Goal: Check status: Check status

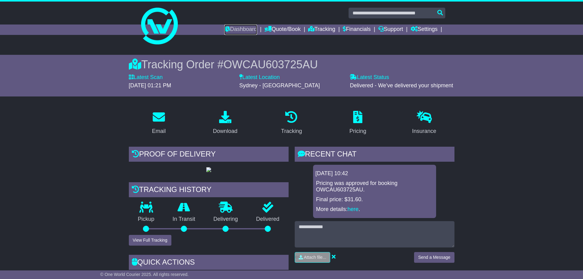
drag, startPoint x: 236, startPoint y: 31, endPoint x: 238, endPoint y: 35, distance: 4.9
click at [235, 31] on link "Dashboard" at bounding box center [240, 29] width 33 height 10
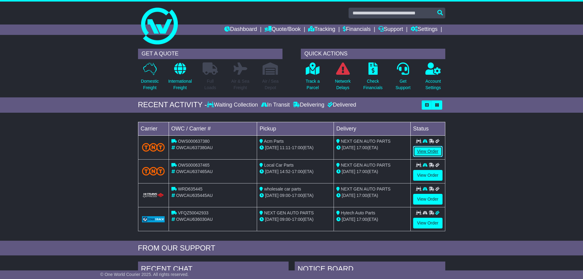
click at [427, 153] on link "View Order" at bounding box center [427, 151] width 29 height 11
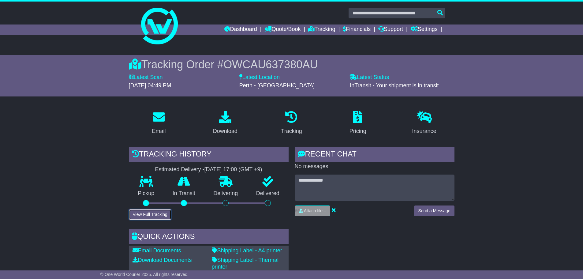
click at [155, 214] on button "View Full Tracking" at bounding box center [150, 214] width 43 height 11
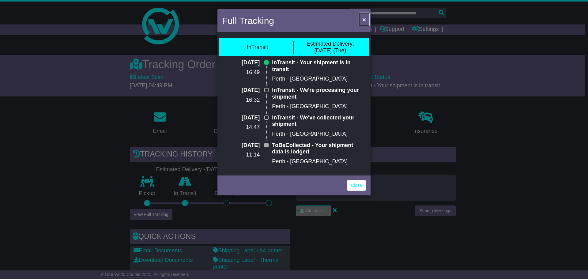
click at [364, 19] on span "×" at bounding box center [364, 19] width 4 height 7
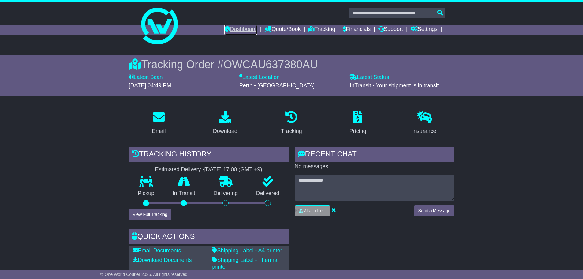
click at [236, 28] on link "Dashboard" at bounding box center [240, 29] width 33 height 10
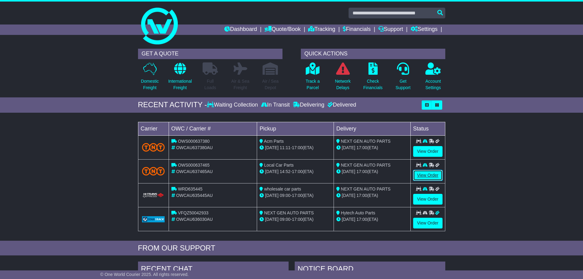
click at [435, 179] on link "View Order" at bounding box center [427, 175] width 29 height 11
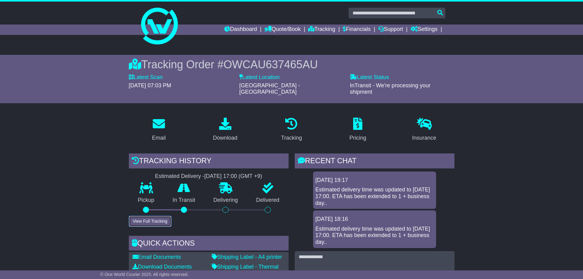
click at [137, 216] on button "View Full Tracking" at bounding box center [150, 221] width 43 height 11
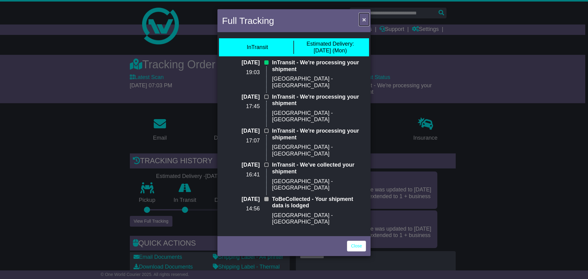
click at [364, 21] on span "×" at bounding box center [364, 19] width 4 height 7
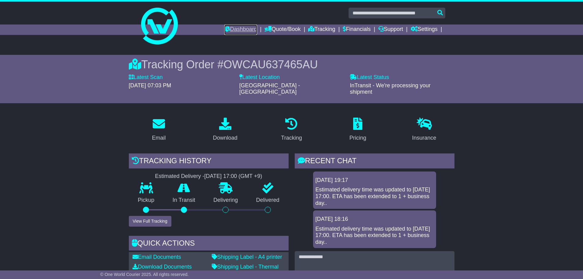
click at [237, 34] on link "Dashboard" at bounding box center [240, 29] width 33 height 10
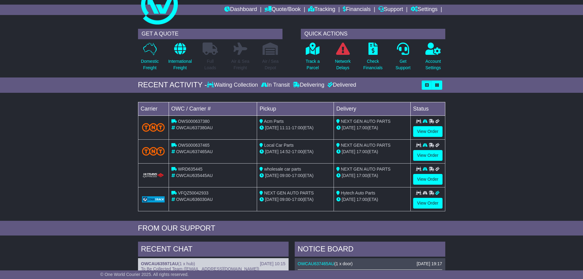
scroll to position [31, 0]
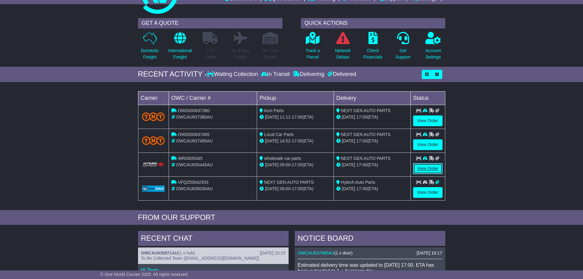
click at [421, 167] on link "View Order" at bounding box center [427, 168] width 29 height 11
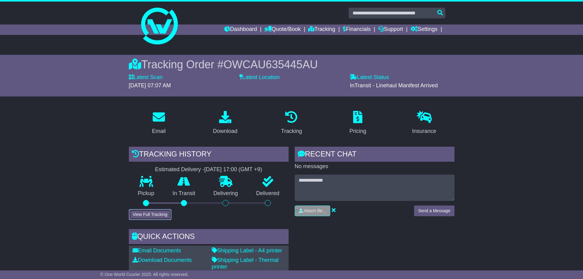
click at [155, 216] on button "View Full Tracking" at bounding box center [150, 214] width 43 height 11
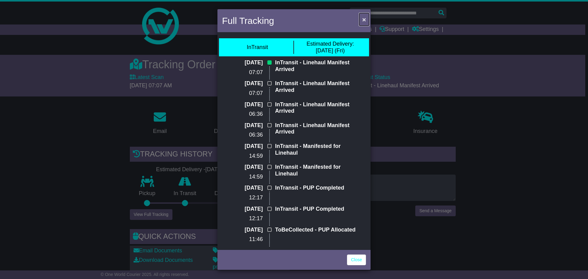
click at [364, 20] on span "×" at bounding box center [364, 19] width 4 height 7
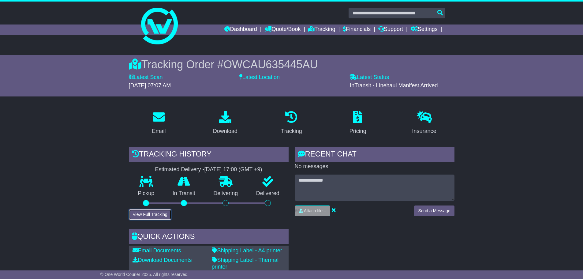
click at [144, 216] on button "View Full Tracking" at bounding box center [150, 214] width 43 height 11
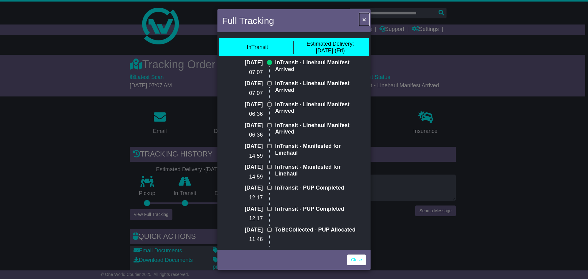
click at [367, 20] on button "×" at bounding box center [364, 19] width 10 height 13
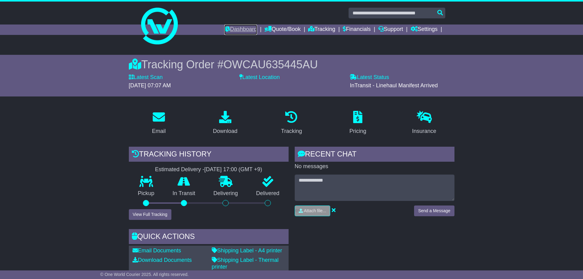
click at [242, 31] on link "Dashboard" at bounding box center [240, 29] width 33 height 10
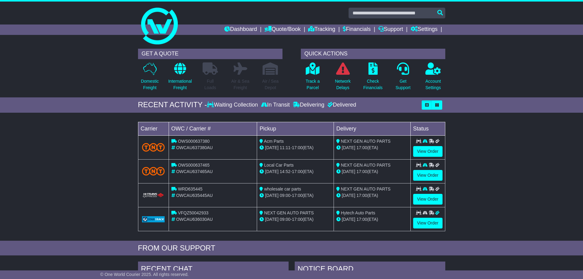
click at [426, 205] on td "View Order" at bounding box center [428, 195] width 35 height 24
click at [426, 201] on link "View Order" at bounding box center [427, 199] width 29 height 11
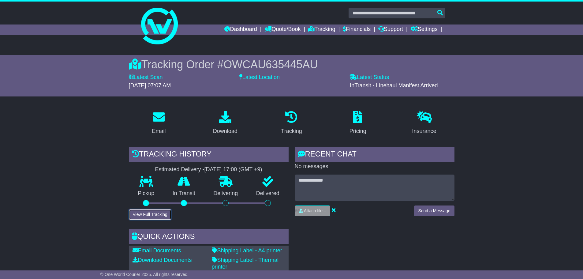
click at [149, 209] on button "View Full Tracking" at bounding box center [150, 214] width 43 height 11
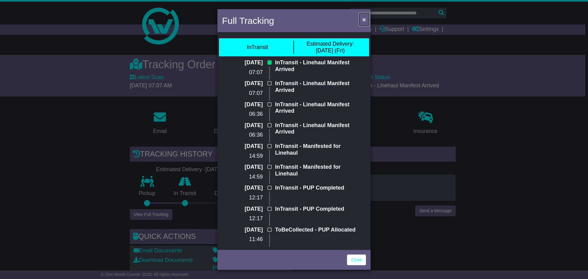
click at [362, 21] on span "×" at bounding box center [364, 19] width 4 height 7
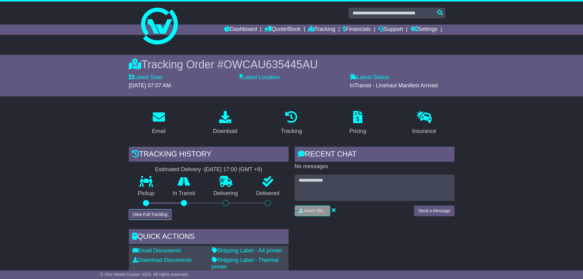
scroll to position [31, 0]
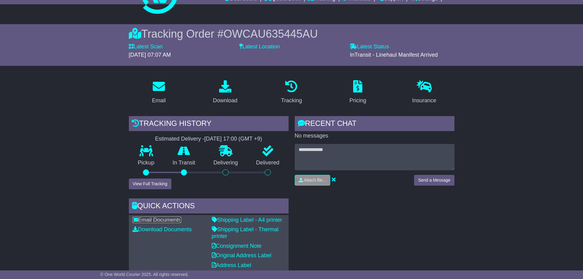
click at [162, 220] on link "Email Documents" at bounding box center [157, 220] width 49 height 6
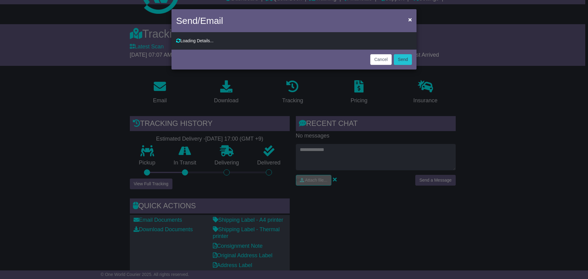
click at [247, 219] on div "Send/Email × Loading Details... To: CC: Subject: Attachment: Shipping Label Con…" at bounding box center [294, 139] width 588 height 279
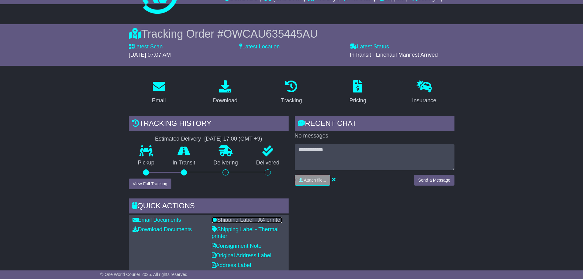
click at [237, 217] on link "Shipping Label - A4 printer" at bounding box center [247, 220] width 70 height 6
